Goal: Answer question/provide support: Share knowledge or assist other users

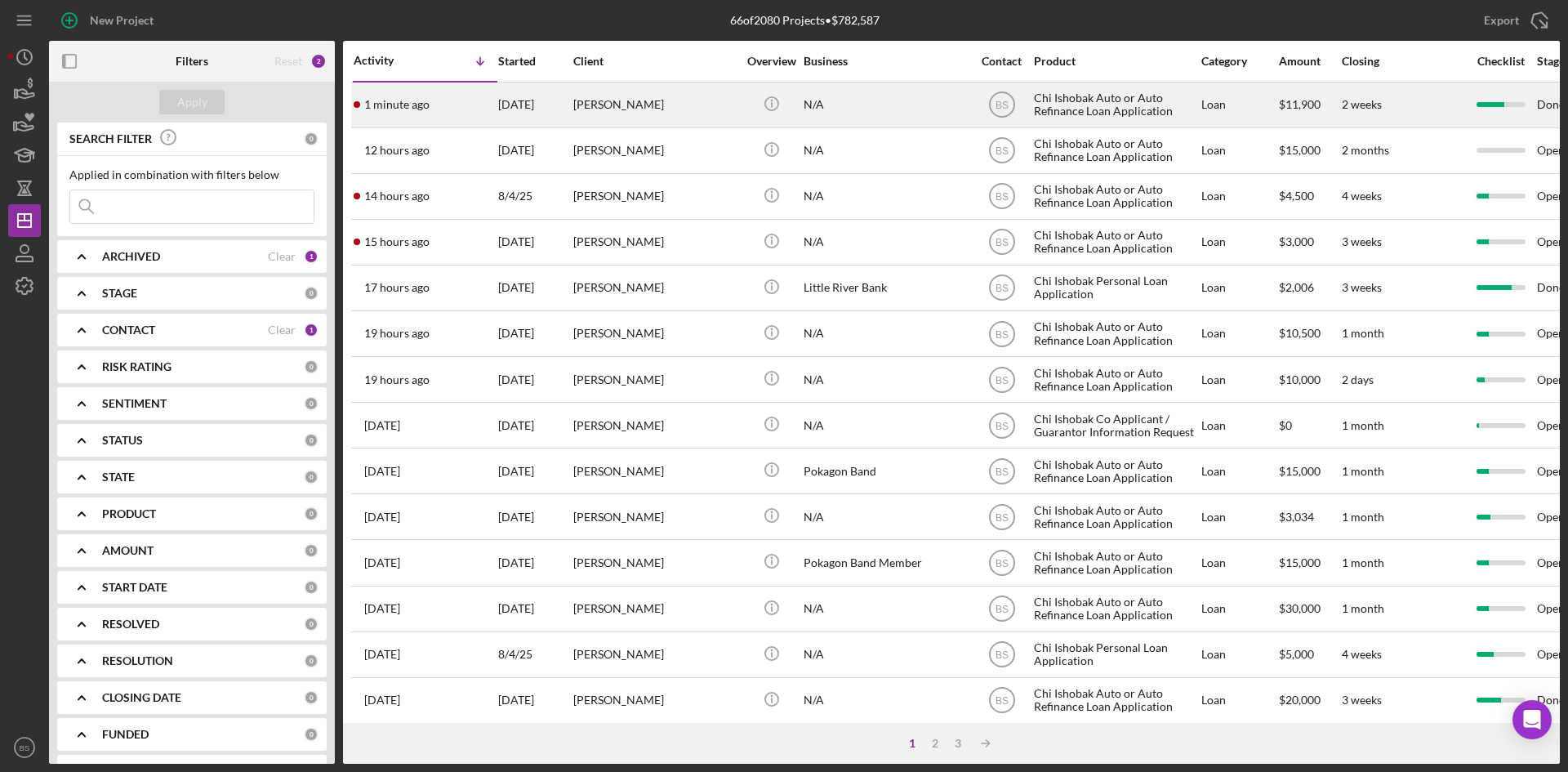
click at [504, 99] on div "[DATE]" at bounding box center [535, 104] width 74 height 43
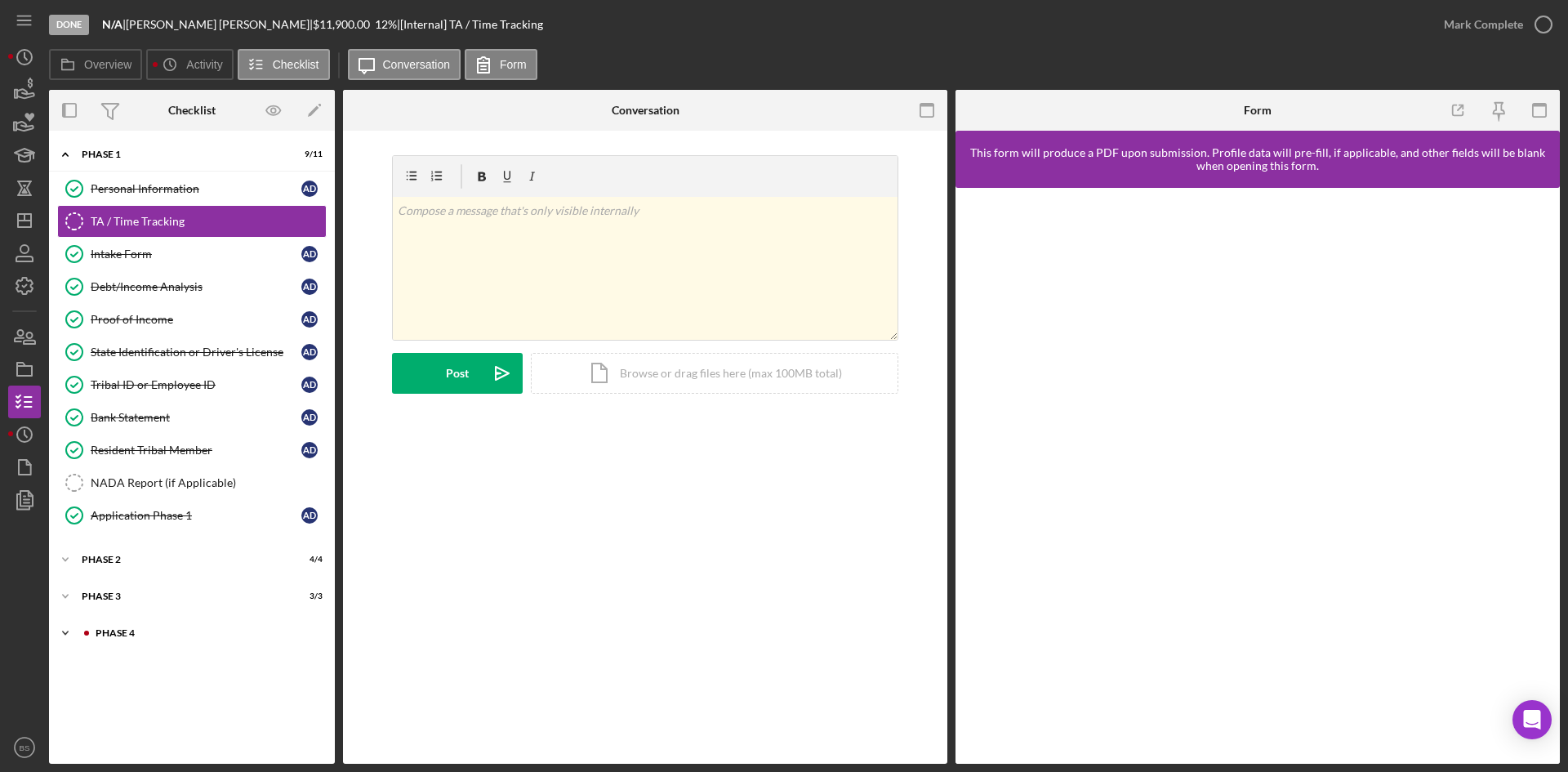
click at [187, 644] on div "Icon/Expander Phase 4 0 / 10" at bounding box center [191, 632] width 286 height 32
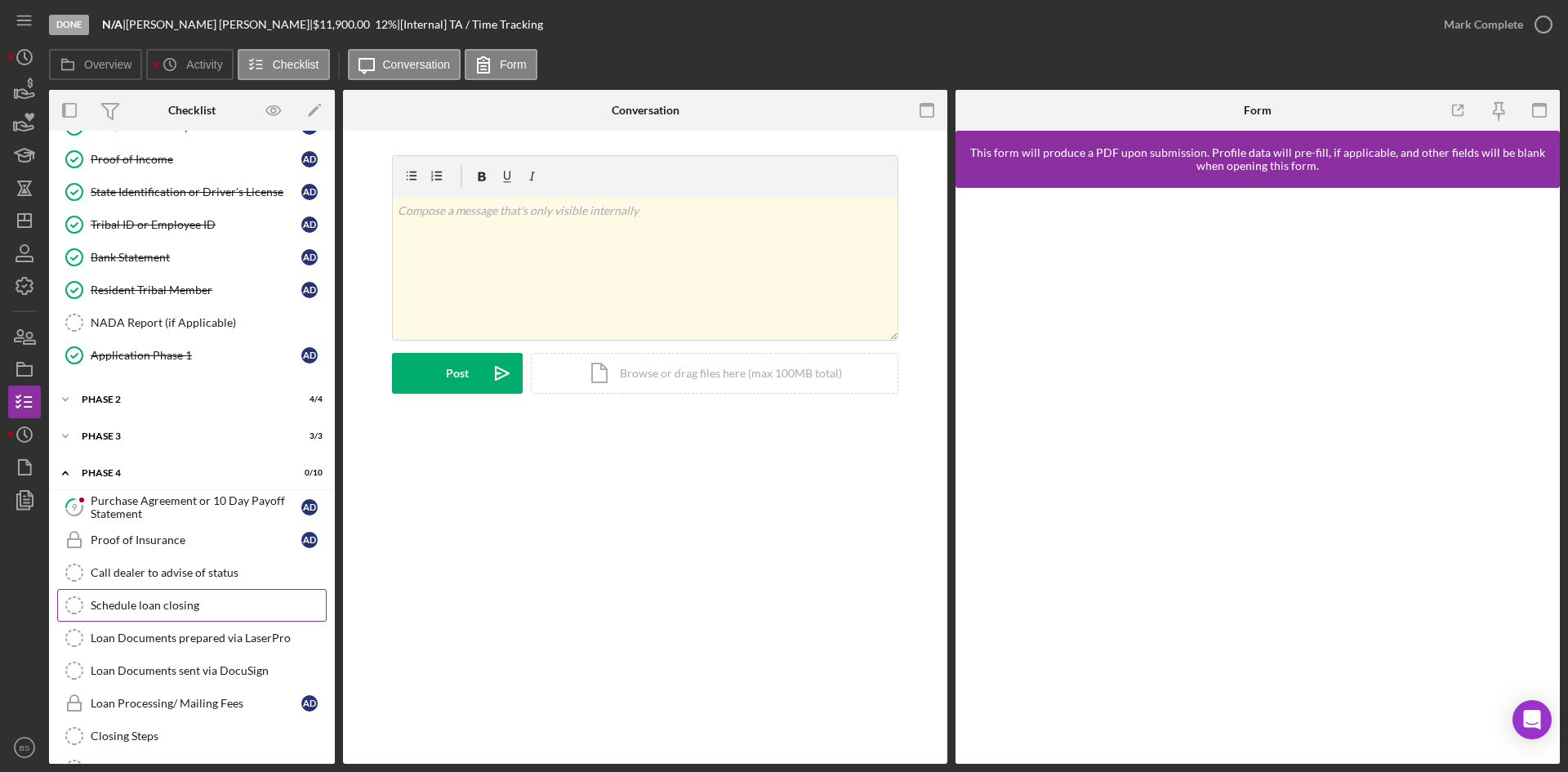
scroll to position [164, 0]
click at [193, 505] on div "Purchase Agreement or 10 Day Payoff Statement" at bounding box center [196, 504] width 211 height 26
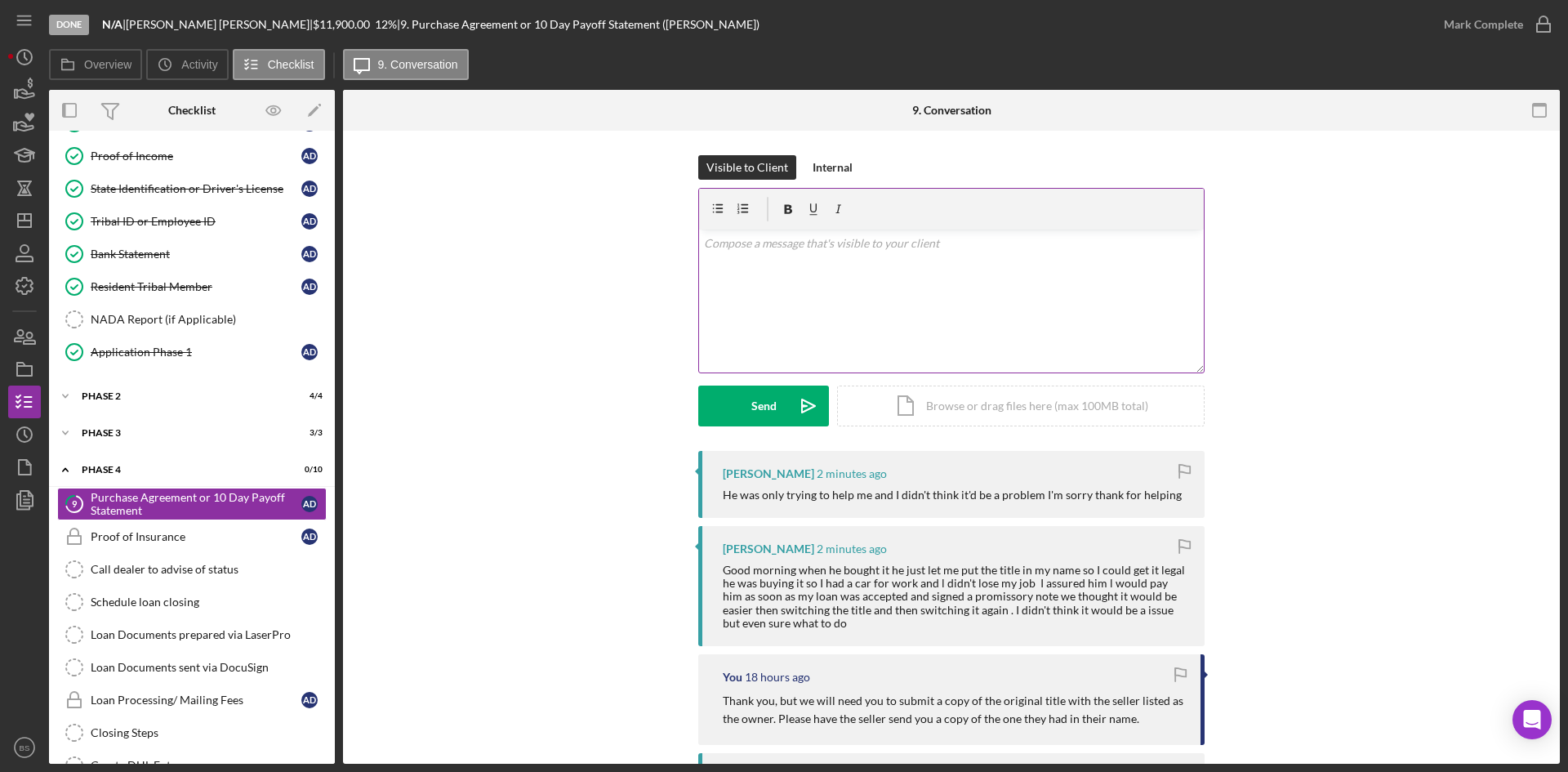
click at [751, 260] on div "v Color teal Color pink Remove color Add row above Add row below Add column bef…" at bounding box center [951, 300] width 504 height 143
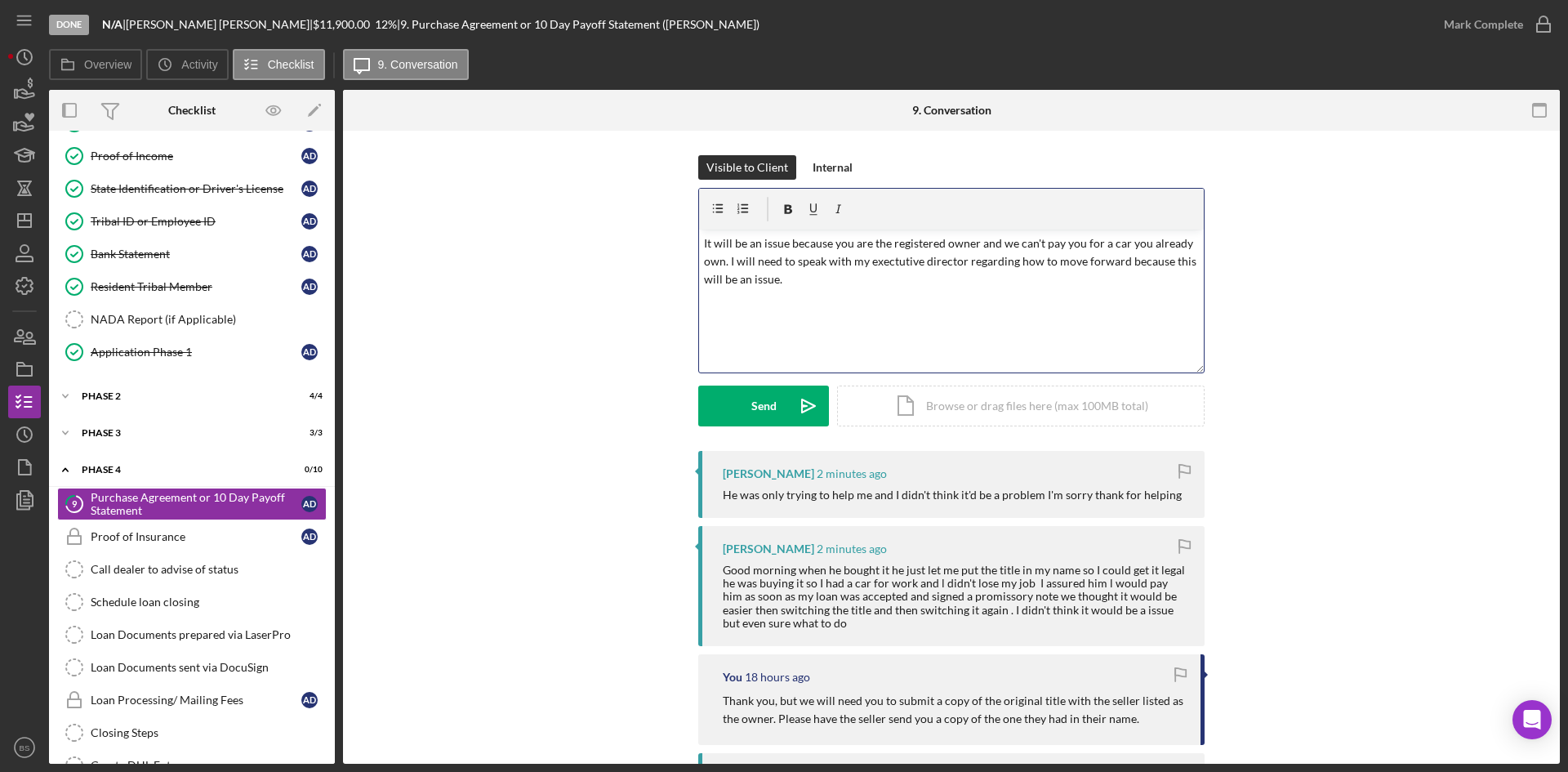
click at [899, 263] on p "It will be an issue because you are the registered owner and we can't pay you f…" at bounding box center [952, 262] width 495 height 55
click at [894, 263] on p "It will be an issue because you are the registered owner and we can't pay you f…" at bounding box center [952, 262] width 495 height 55
drag, startPoint x: 839, startPoint y: 242, endPoint x: 699, endPoint y: 242, distance: 140.0
click at [699, 242] on div "v Color teal Color pink Remove color Add row above Add row below Add column bef…" at bounding box center [951, 300] width 504 height 143
click at [880, 236] on p "With this title in your name, you are the registered owner and we can't pay you…" at bounding box center [952, 262] width 495 height 55
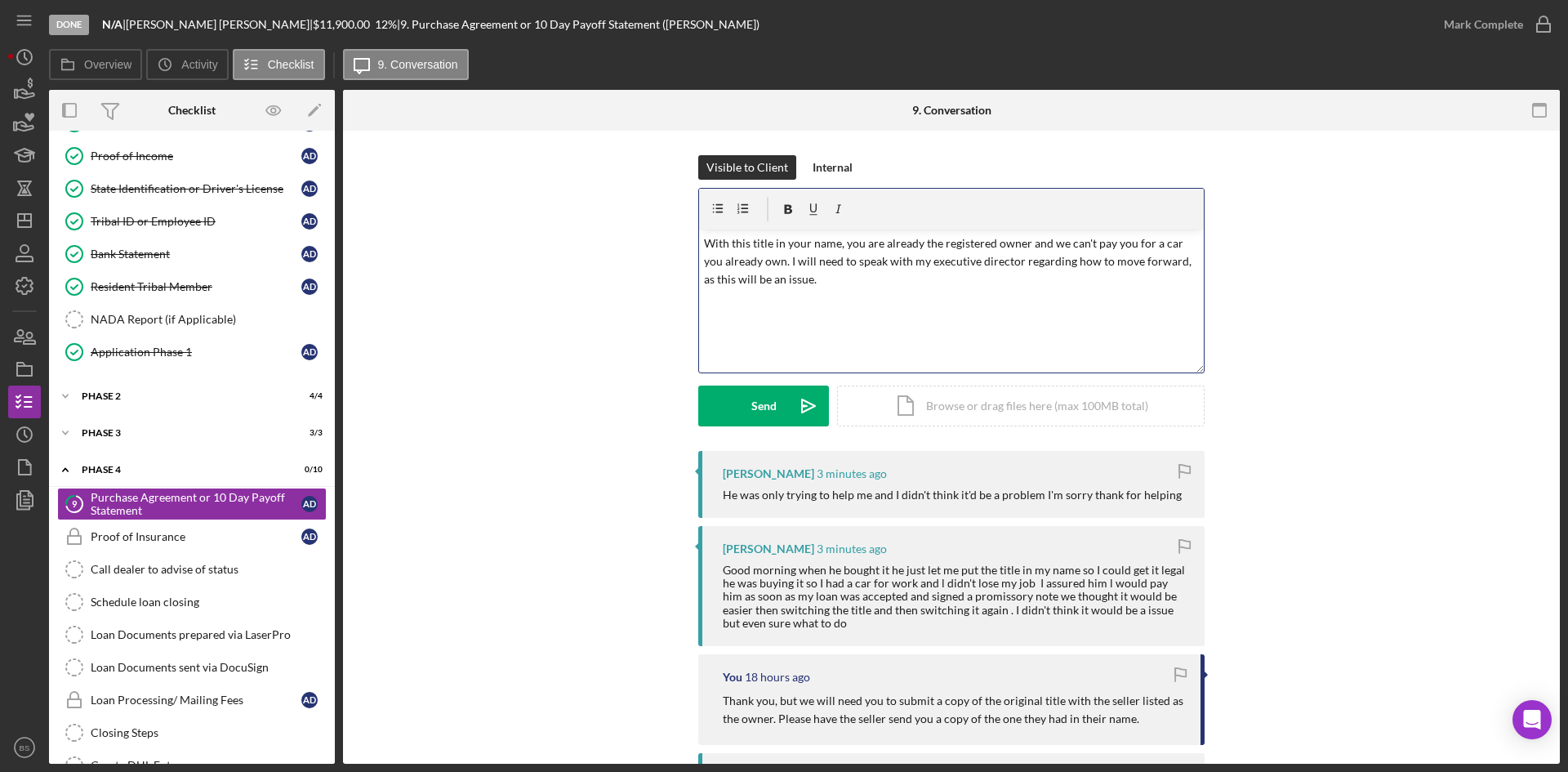
click at [1038, 241] on p "With this title in your name, you are already the registered owner and we can't…" at bounding box center [952, 262] width 495 height 55
click at [868, 286] on p "With this title in your name, you are already the registered owner, and we can'…" at bounding box center [952, 262] width 495 height 55
click at [769, 409] on div "Send" at bounding box center [763, 406] width 25 height 41
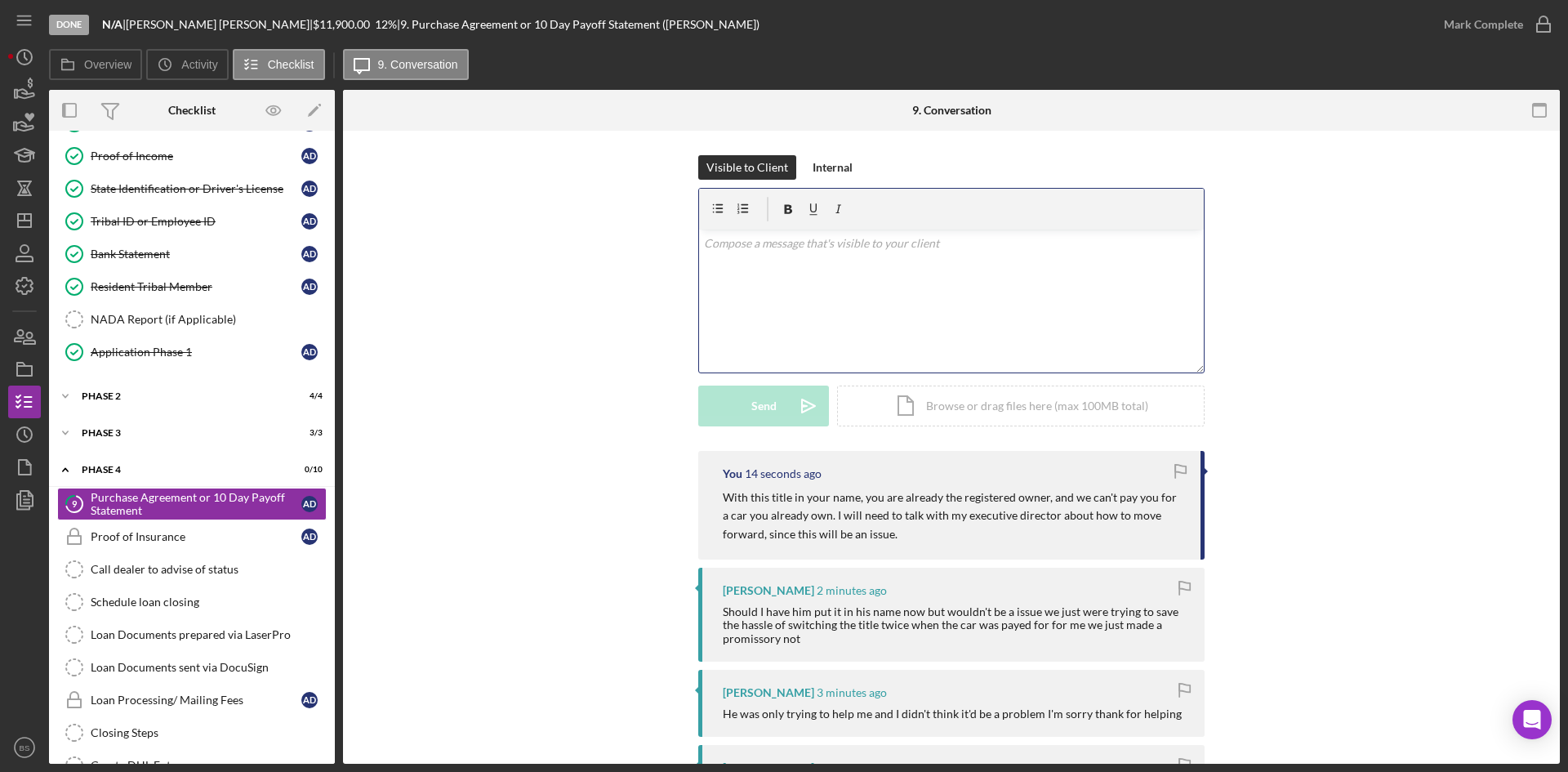
click at [804, 302] on div "v Color teal Color pink Remove color Add row above Add row below Add column bef…" at bounding box center [951, 300] width 504 height 143
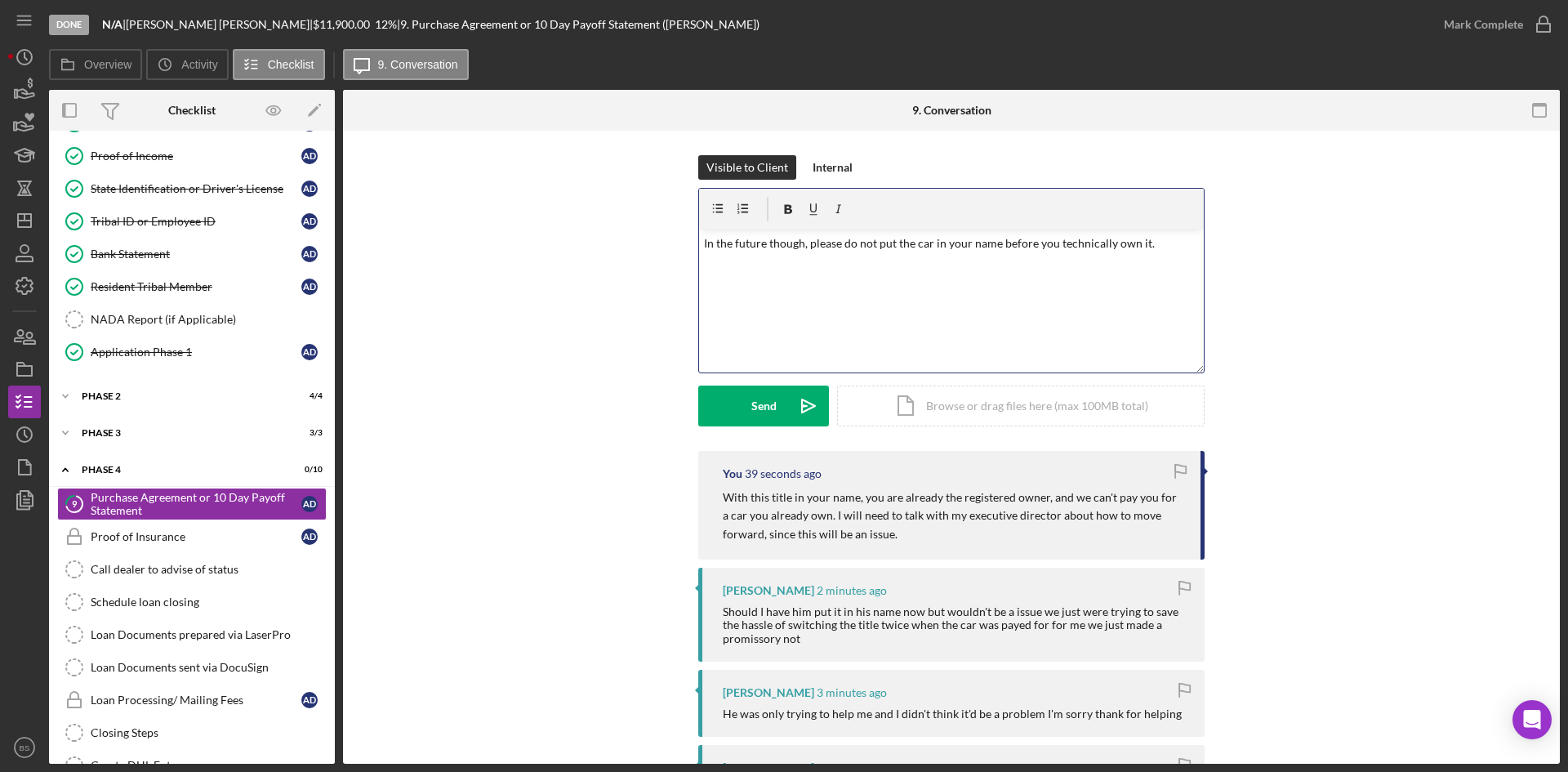
drag, startPoint x: 1185, startPoint y: 253, endPoint x: 640, endPoint y: 245, distance: 545.1
click at [640, 245] on div "Visible to Client Internal v Color teal Color pink Remove color Add row above A…" at bounding box center [952, 303] width 1168 height 296
click at [18, 208] on icon "Icon/Dashboard" at bounding box center [24, 221] width 41 height 41
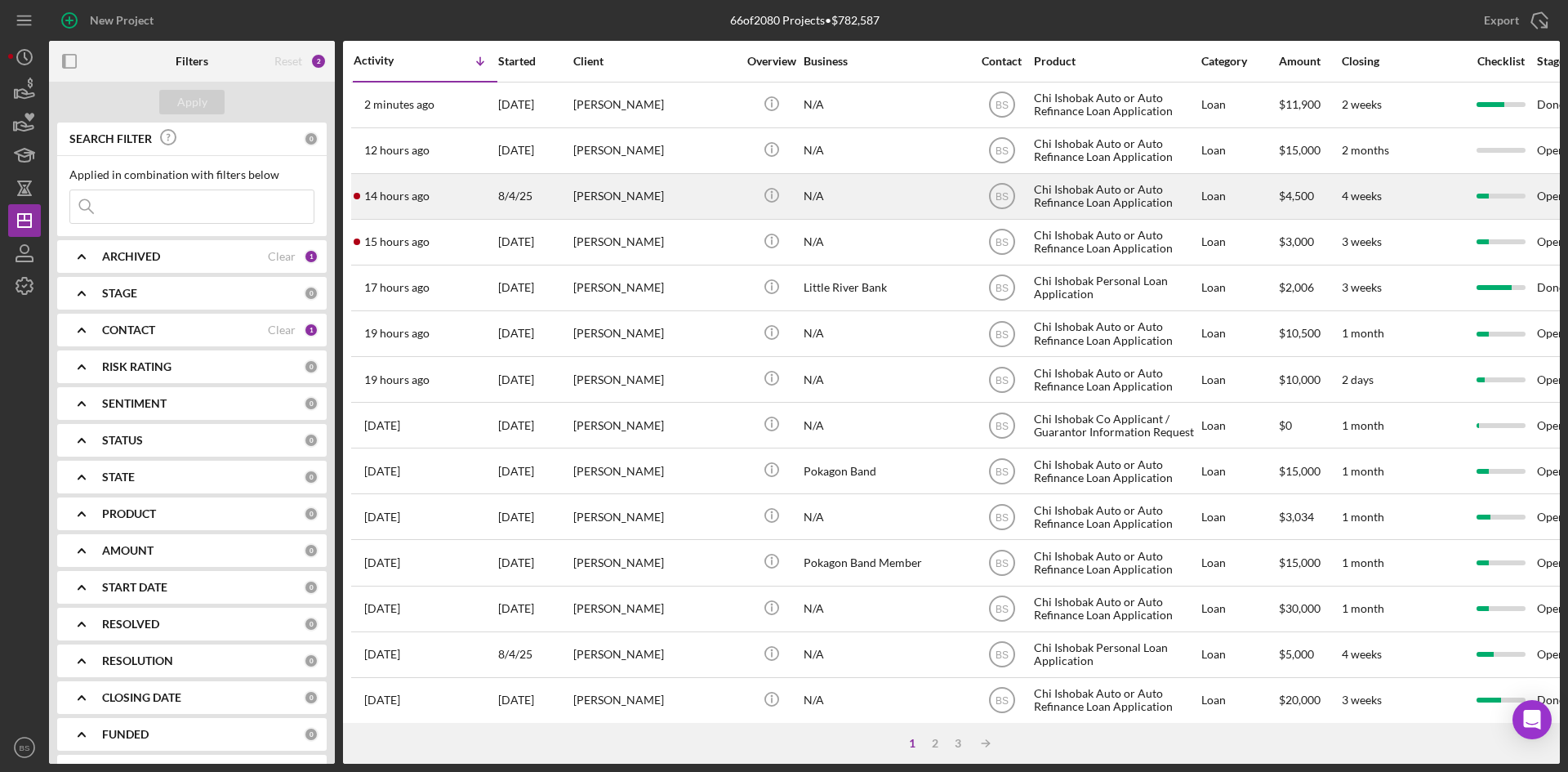
click at [437, 187] on div "14 hours ago [PERSON_NAME]" at bounding box center [425, 196] width 143 height 43
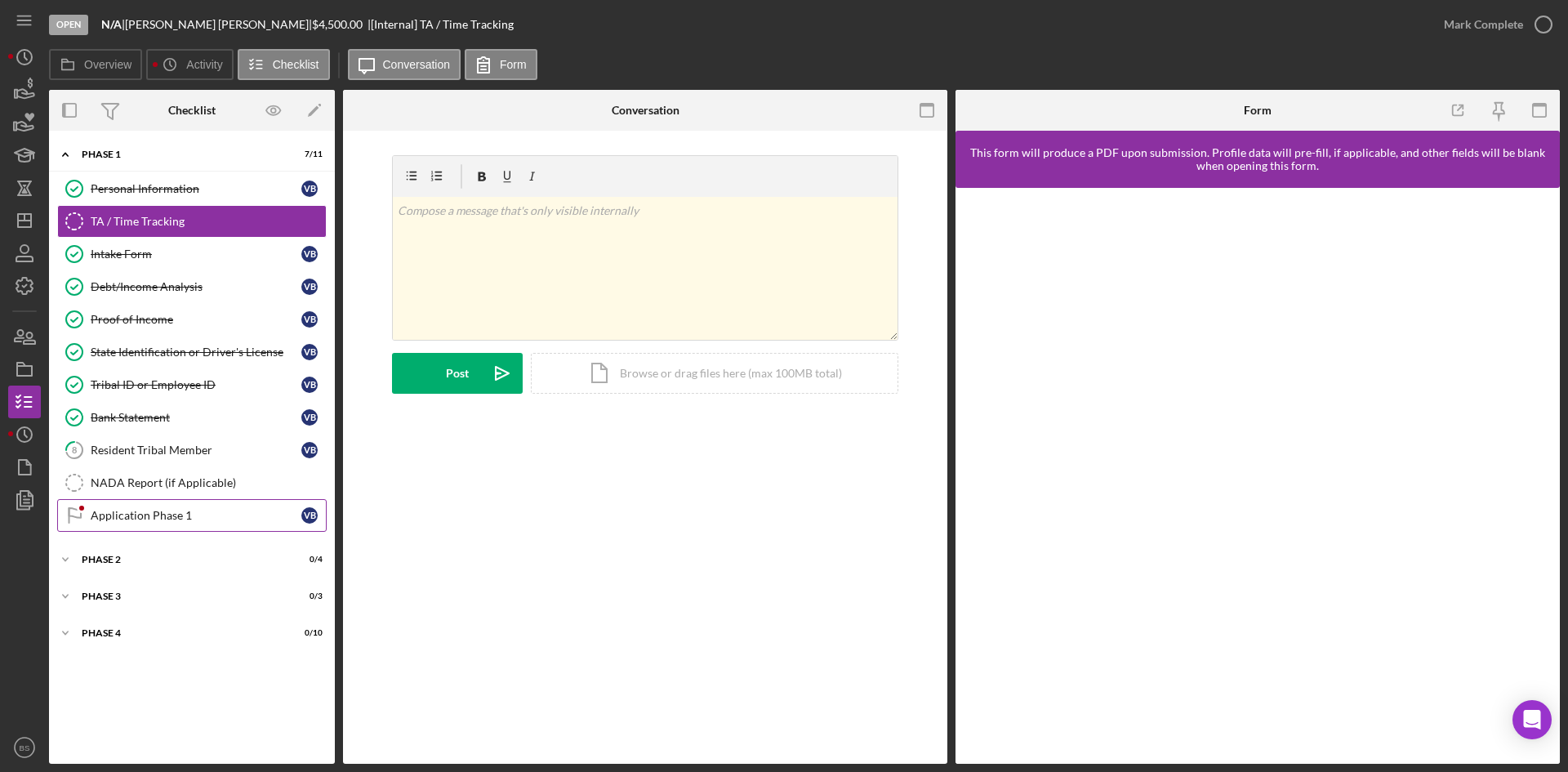
click at [255, 502] on link "Application Phase 1 Application Phase 1 V B" at bounding box center [192, 515] width 270 height 32
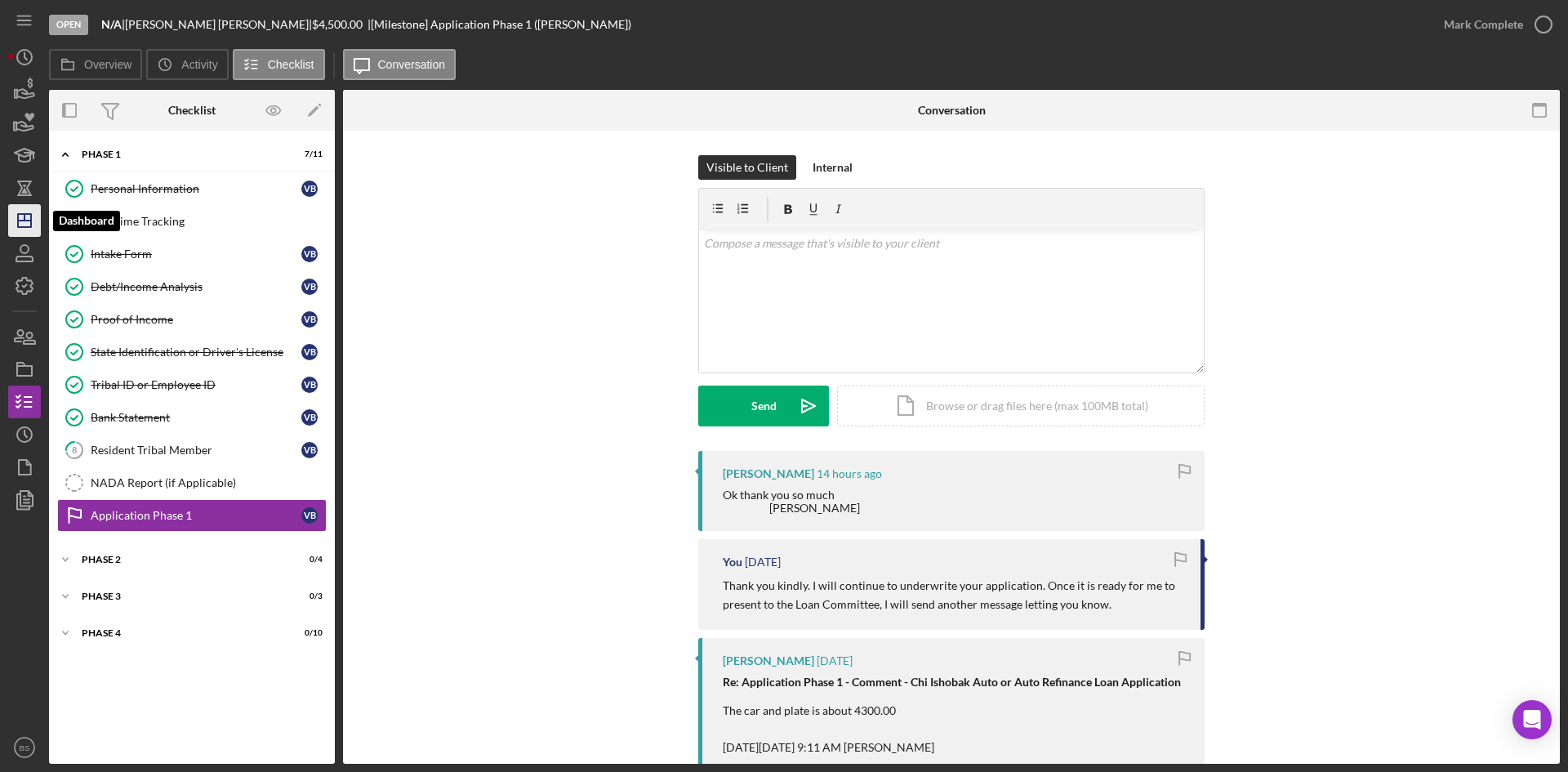
click at [34, 222] on icon "Icon/Dashboard" at bounding box center [24, 221] width 41 height 41
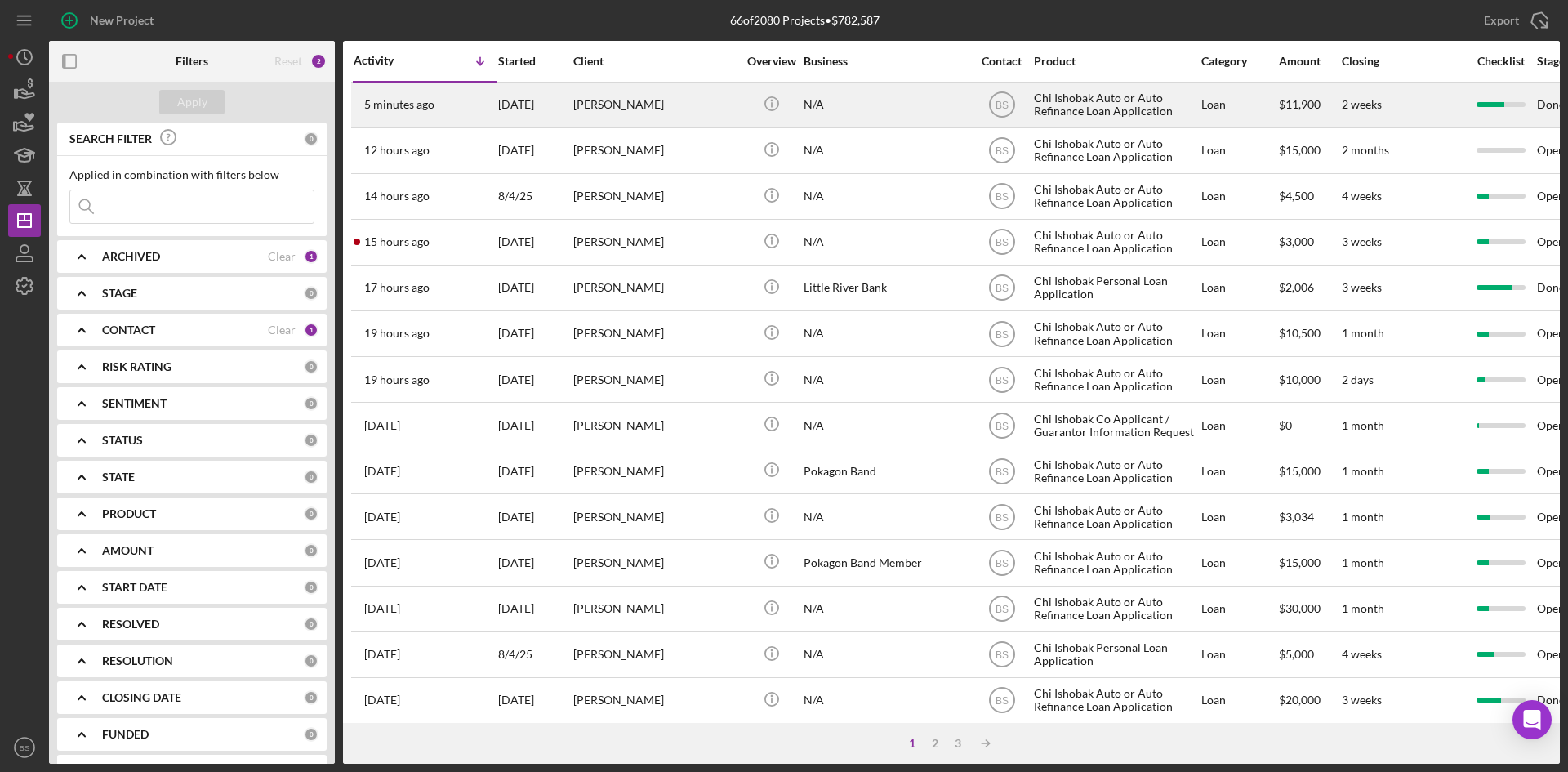
click at [439, 110] on div "5 minutes ago [PERSON_NAME]" at bounding box center [425, 104] width 143 height 43
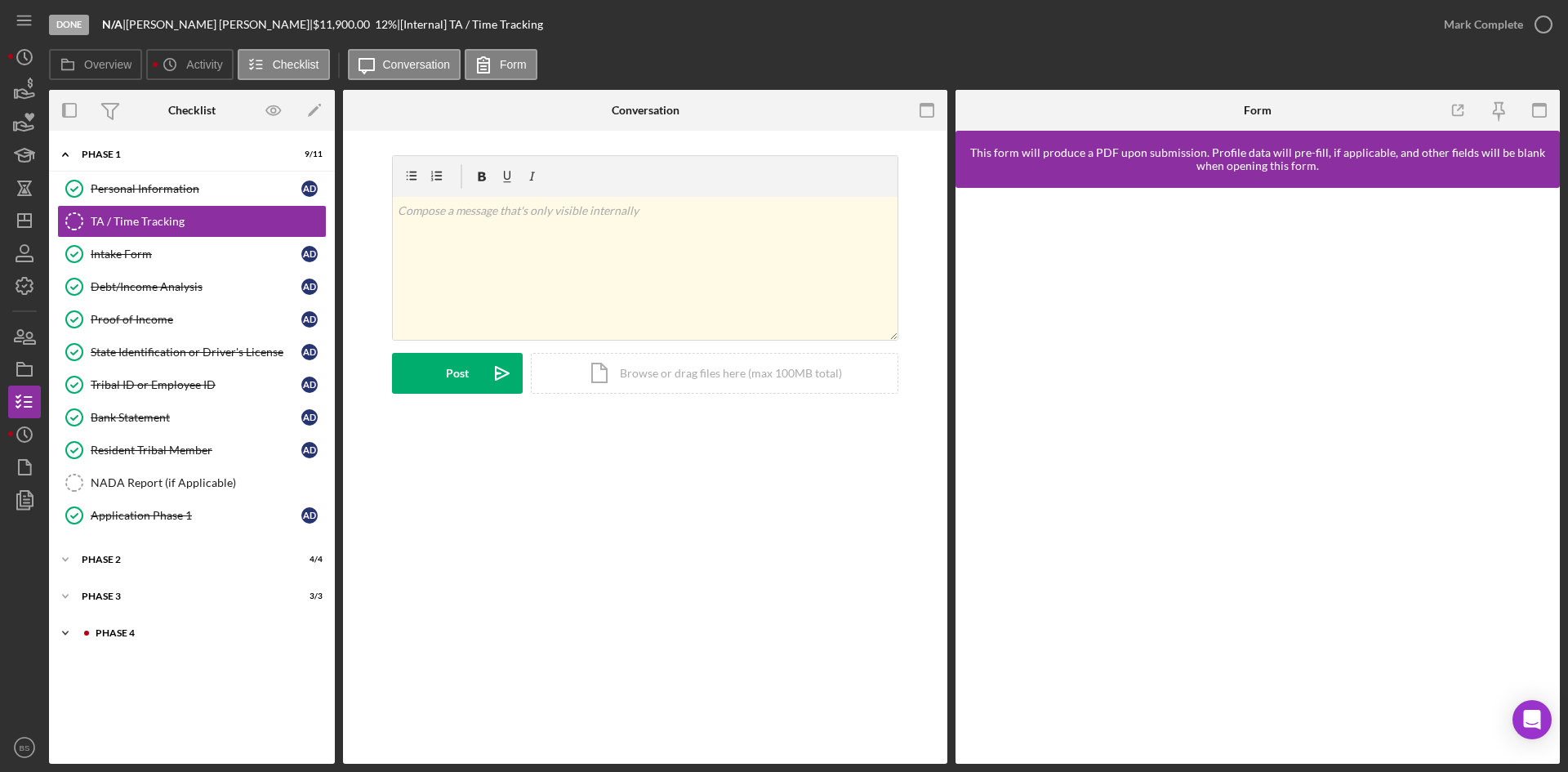
click at [206, 630] on div "Phase 4" at bounding box center [204, 633] width 219 height 10
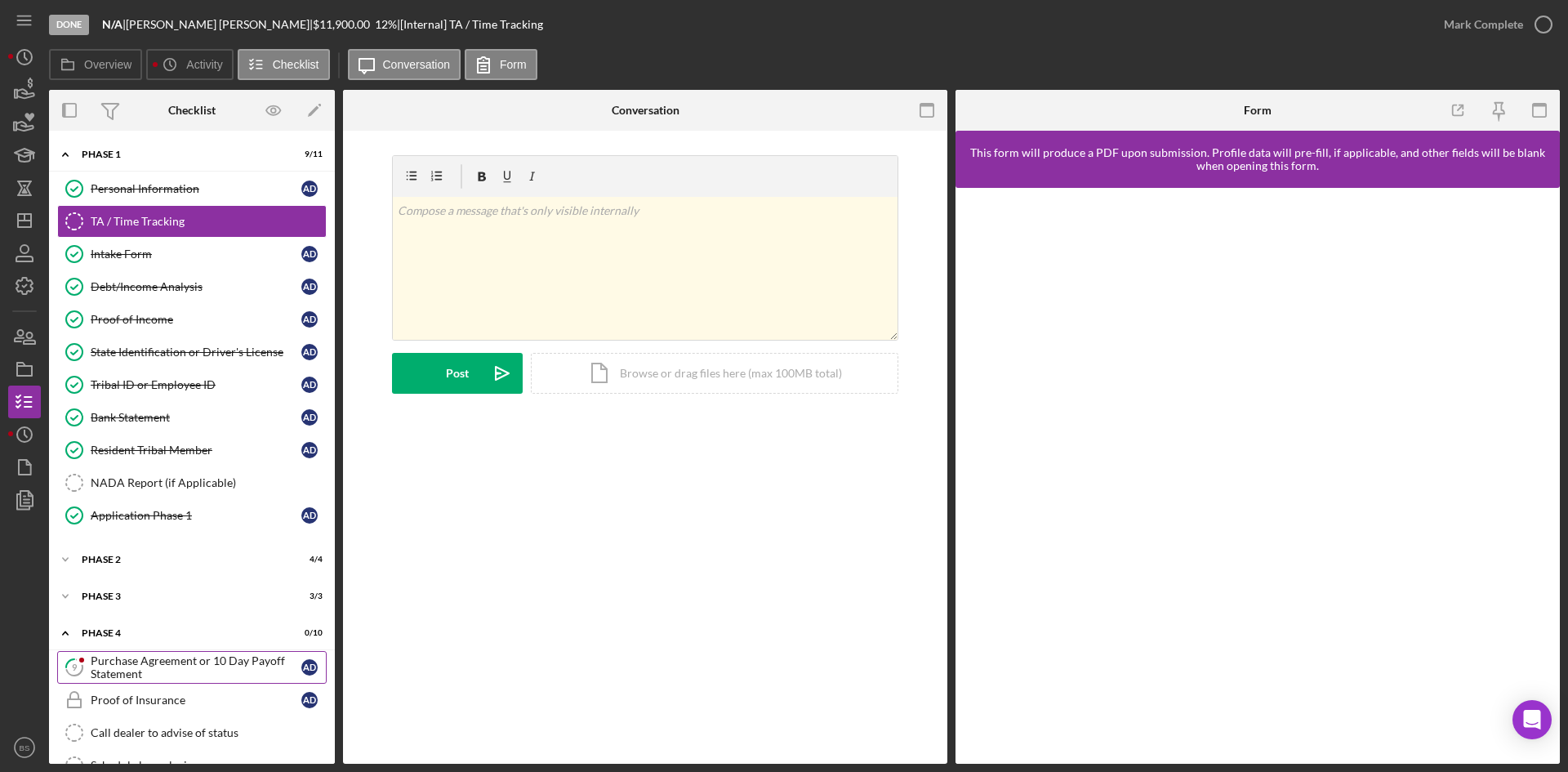
click at [196, 671] on div "Purchase Agreement or 10 Day Payoff Statement" at bounding box center [196, 668] width 211 height 26
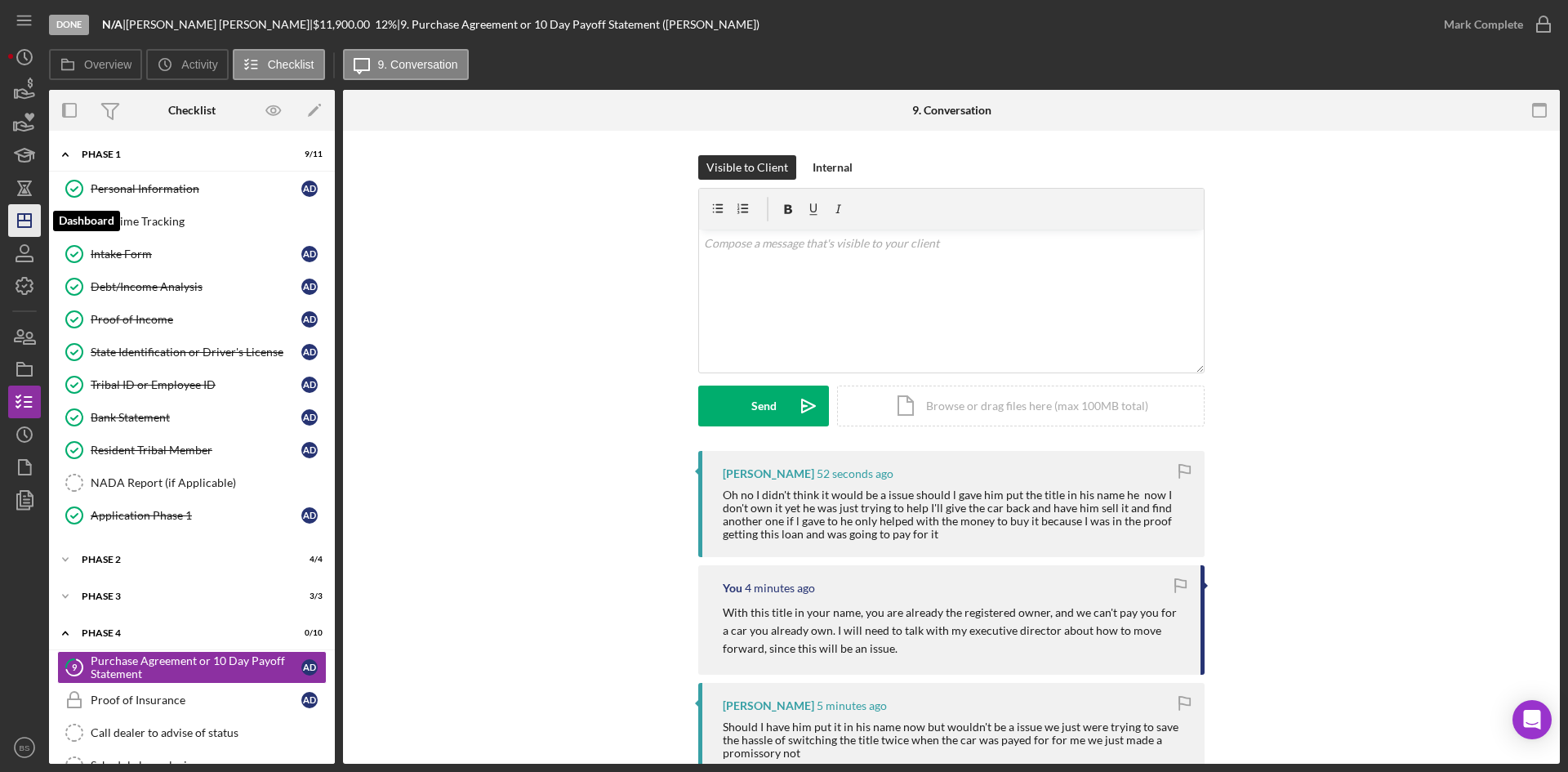
click at [37, 221] on icon "Icon/Dashboard" at bounding box center [24, 221] width 41 height 41
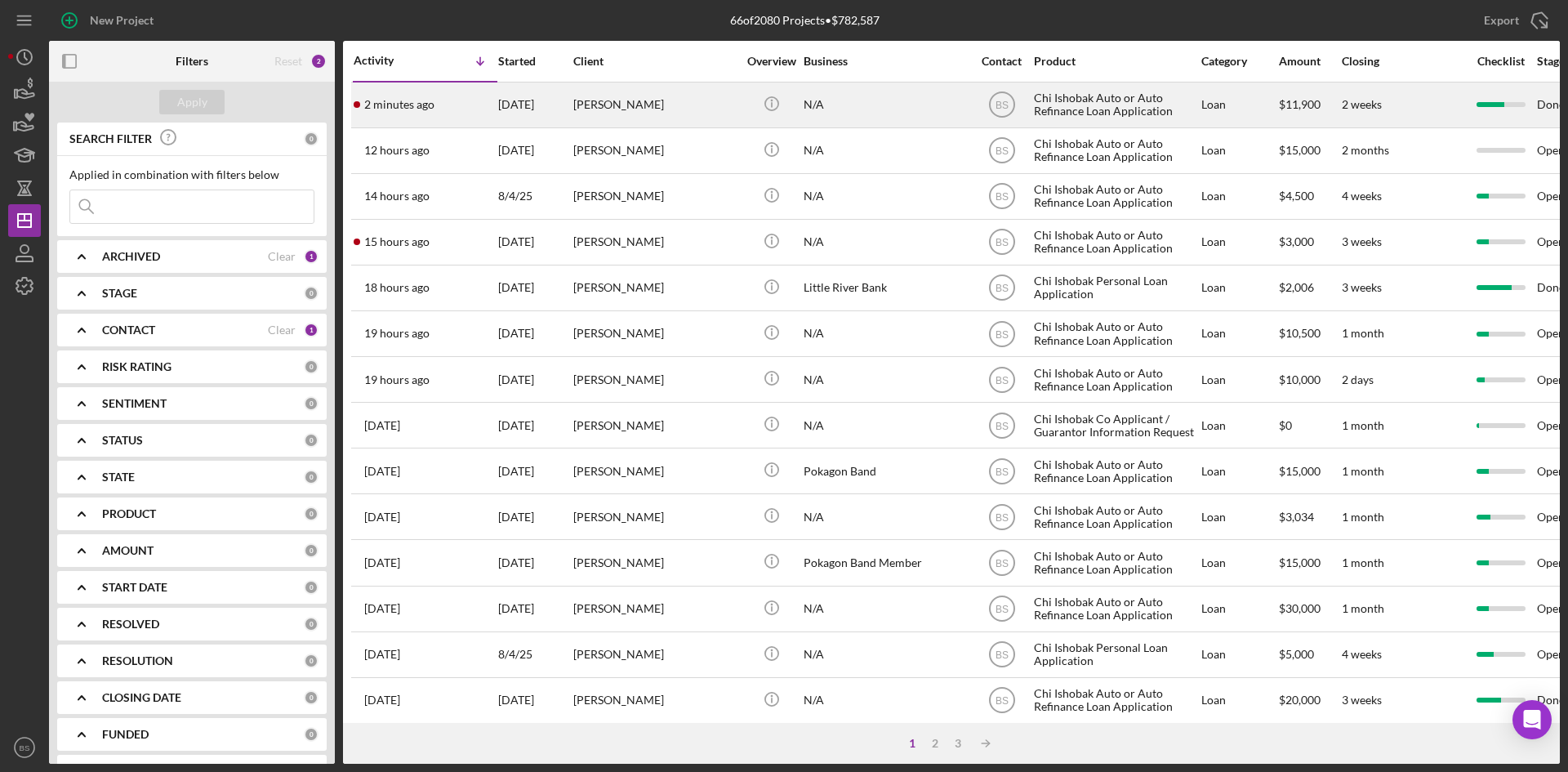
click at [720, 102] on div "[PERSON_NAME]" at bounding box center [654, 104] width 164 height 43
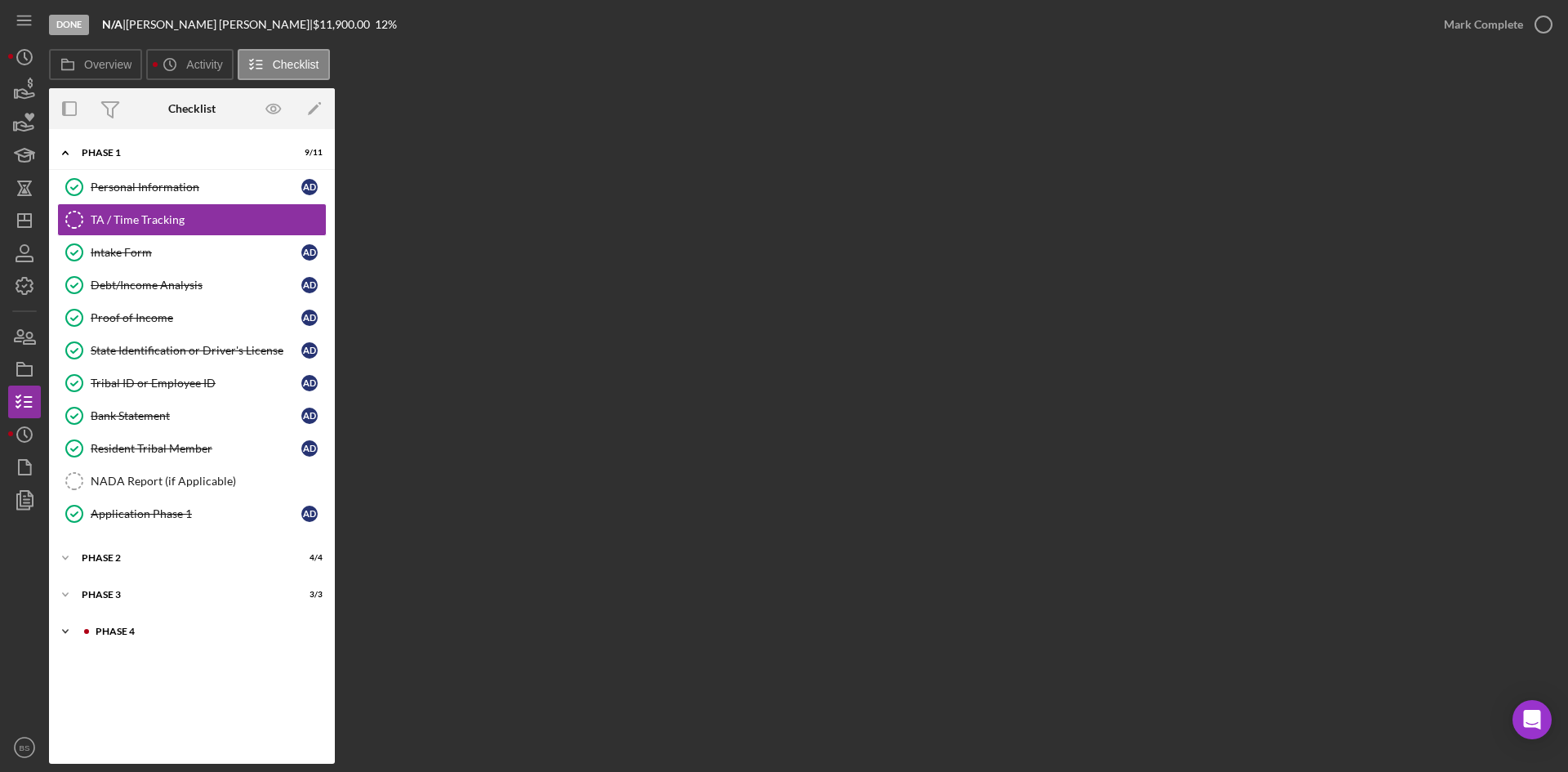
click at [202, 623] on div "Icon/Expander Phase 4 0 / 10" at bounding box center [191, 631] width 286 height 32
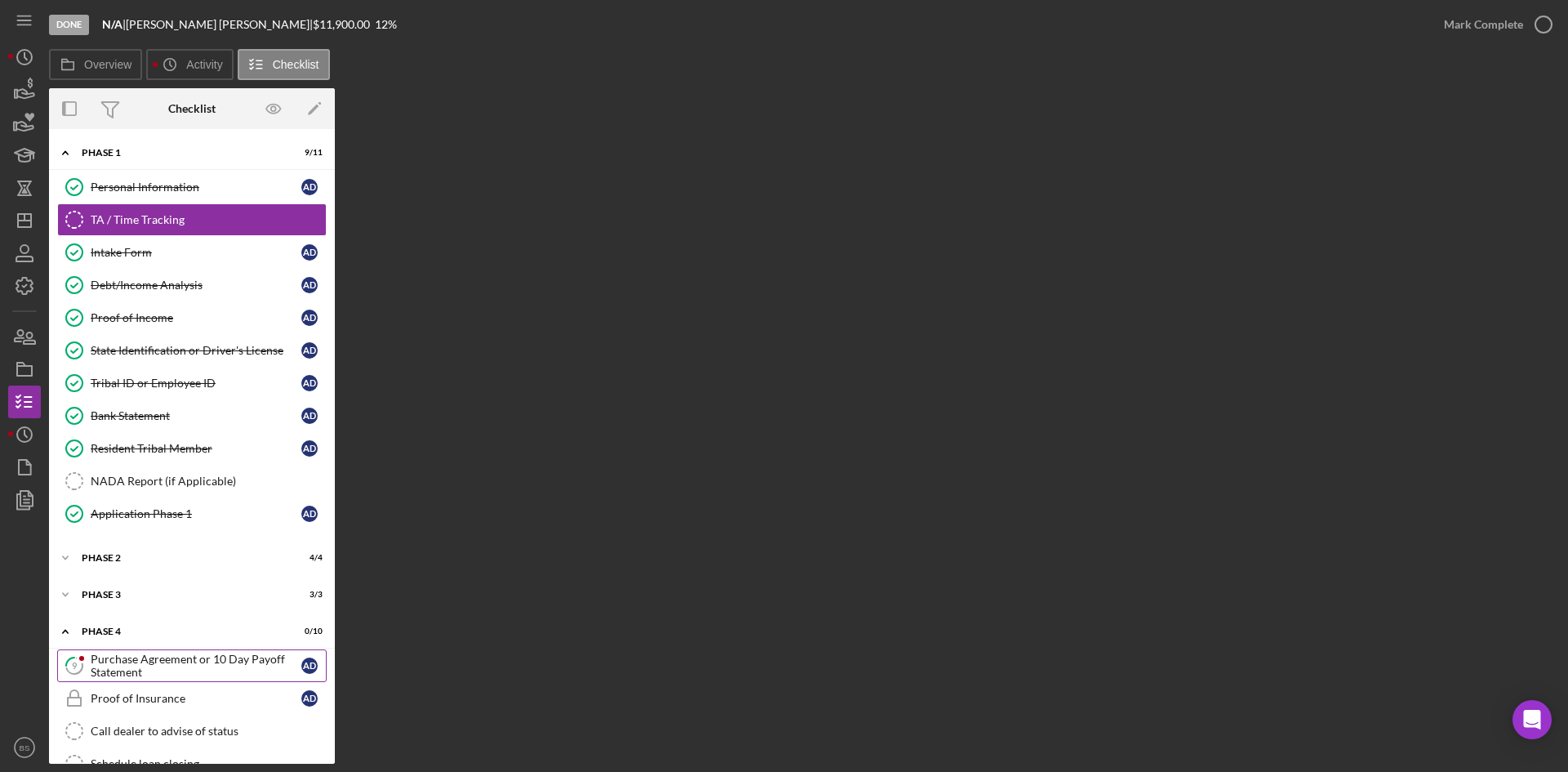
click at [200, 653] on div "Purchase Agreement or 10 Day Payoff Statement" at bounding box center [196, 666] width 211 height 26
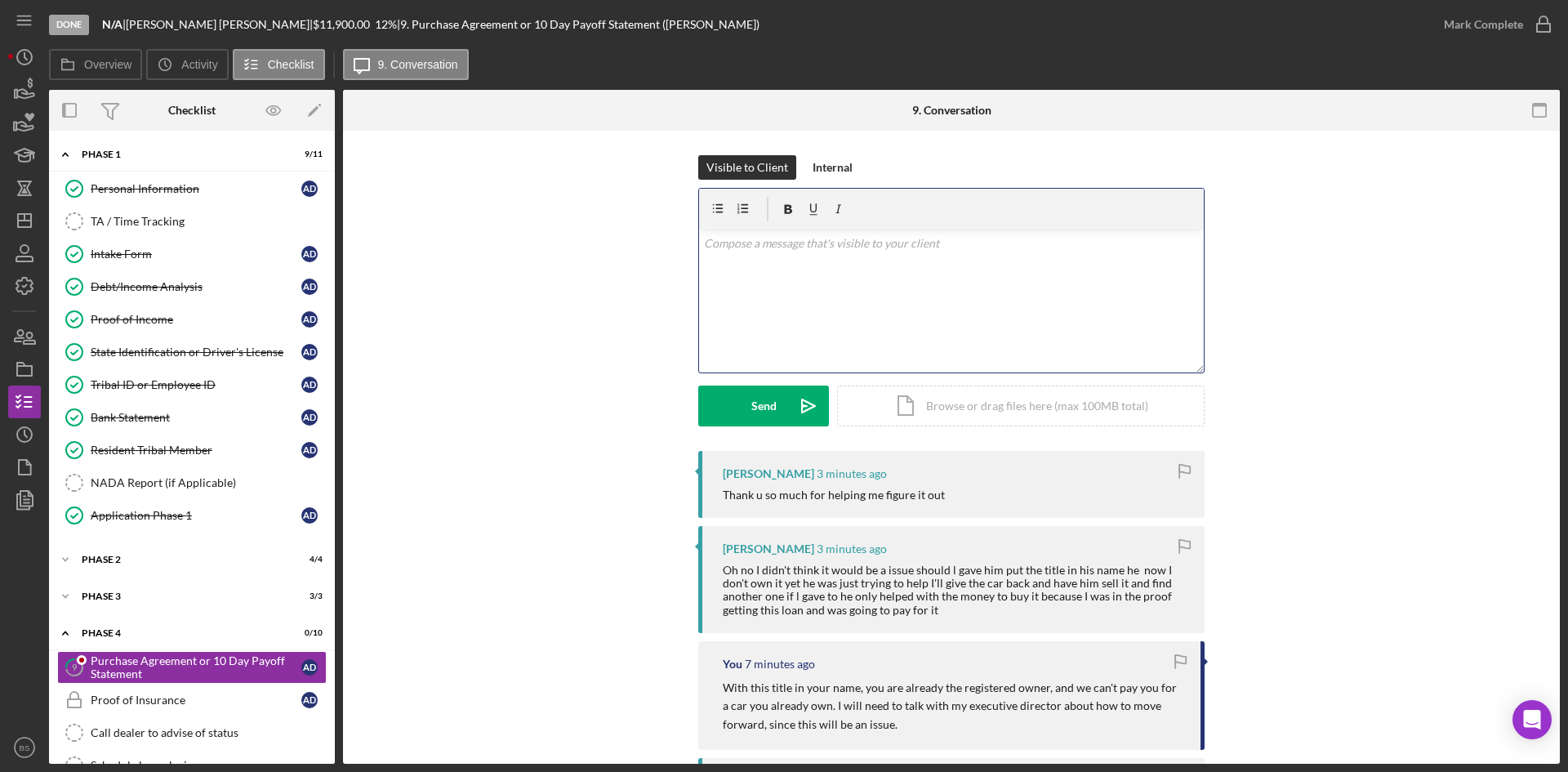
click at [785, 251] on p at bounding box center [952, 243] width 495 height 18
drag, startPoint x: 972, startPoint y: 240, endPoint x: 606, endPoint y: 262, distance: 366.7
click at [609, 262] on div "Visible to Client Internal v Color teal Color pink Remove color Add row above A…" at bounding box center [952, 303] width 1168 height 296
click at [38, 222] on icon "Icon/Dashboard" at bounding box center [24, 221] width 41 height 41
